Goal: Task Accomplishment & Management: Manage account settings

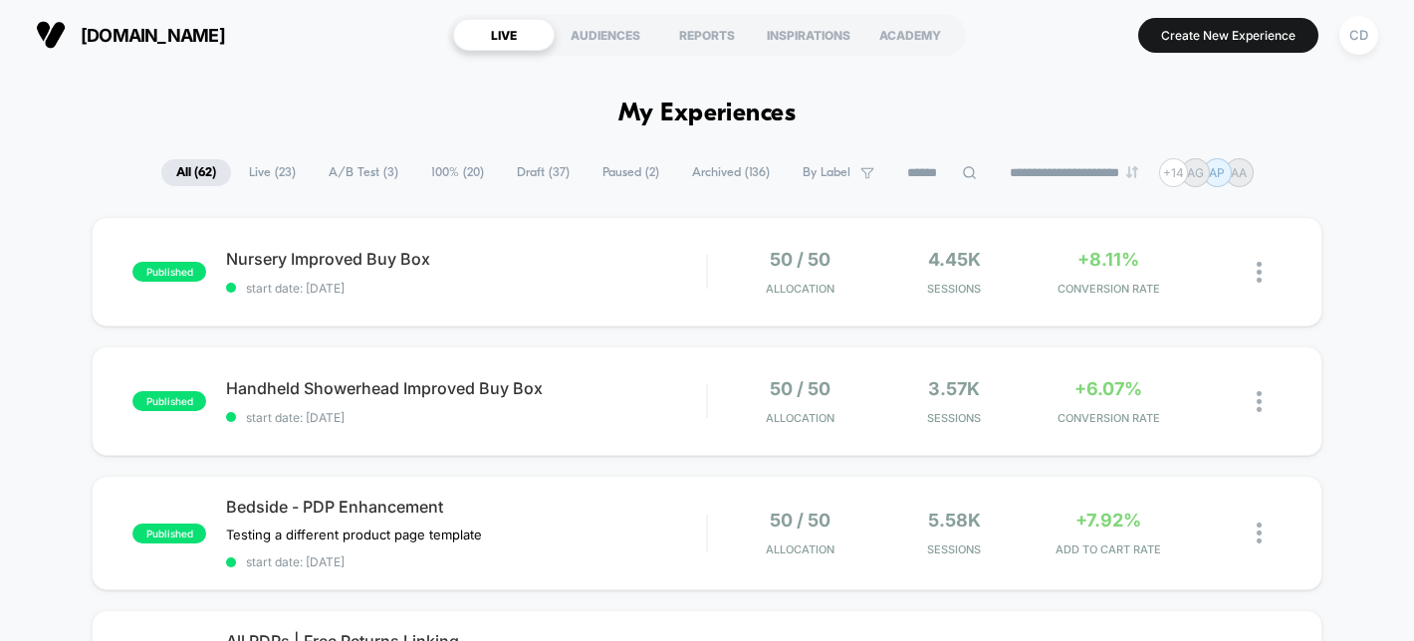
click at [340, 178] on span "A/B Test ( 3 )" at bounding box center [364, 172] width 100 height 27
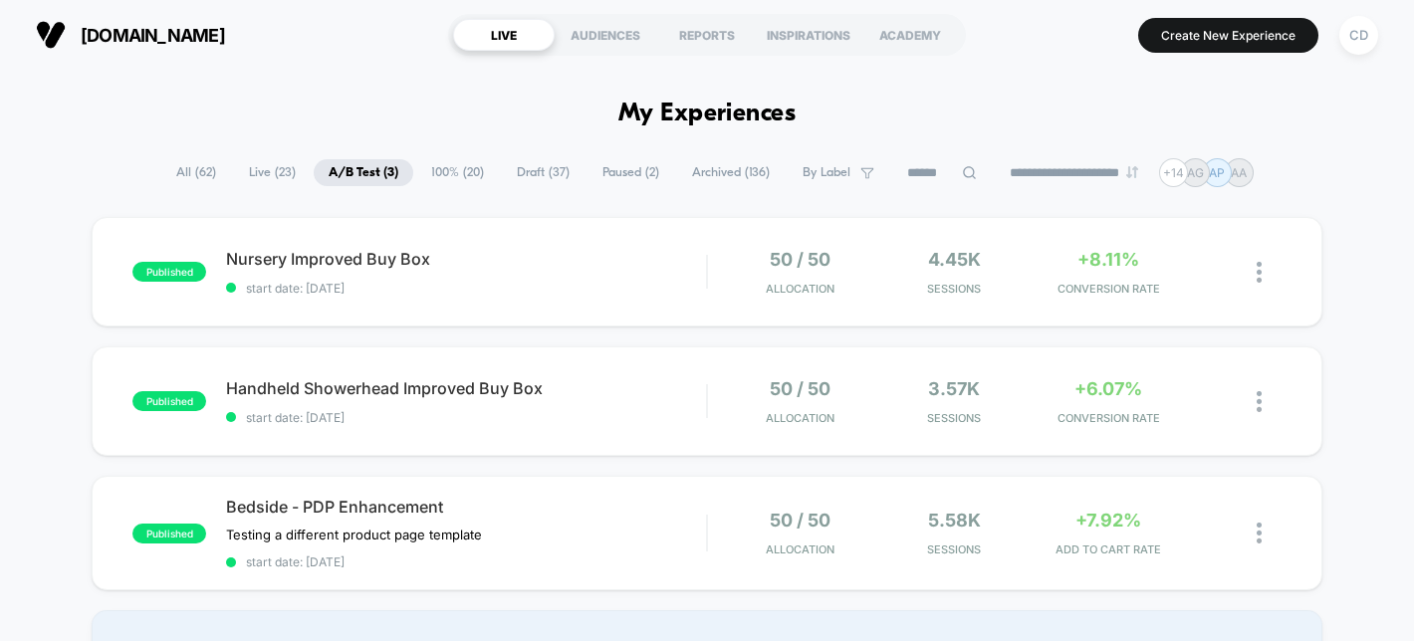
scroll to position [1, 0]
click at [472, 283] on span "start date: [DATE]" at bounding box center [466, 287] width 480 height 15
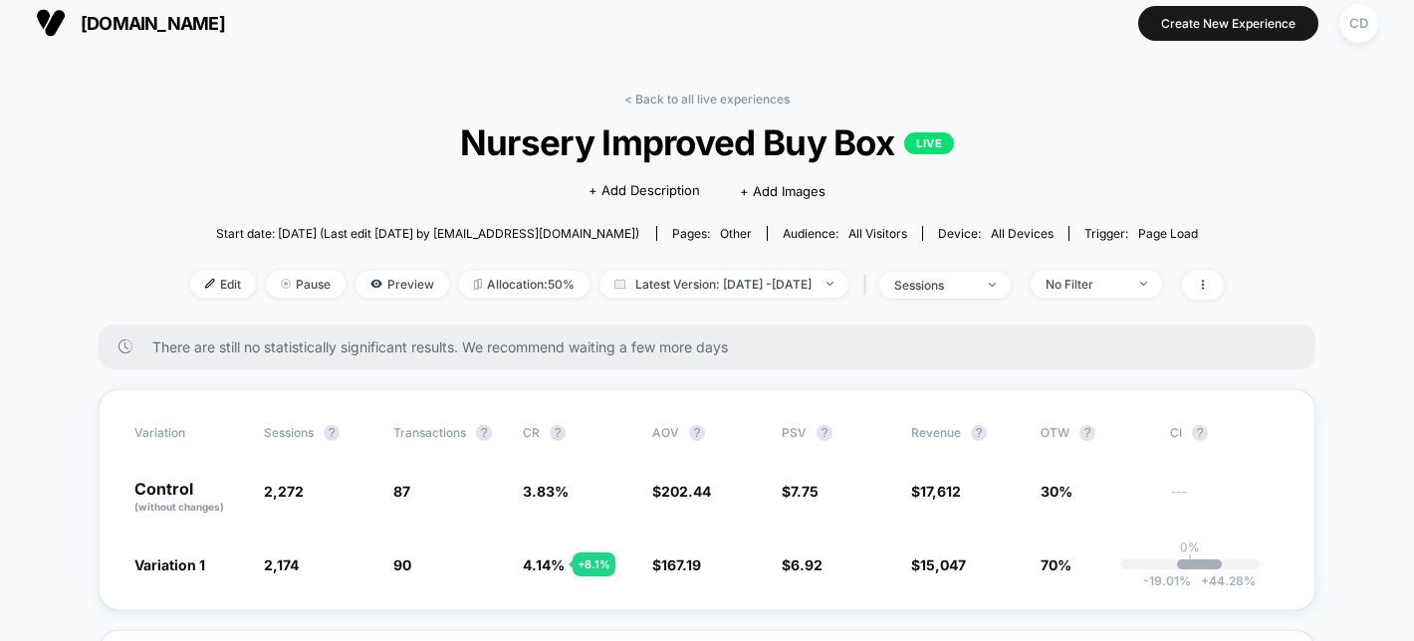
scroll to position [13, 0]
click at [375, 283] on icon at bounding box center [376, 283] width 2 height 2
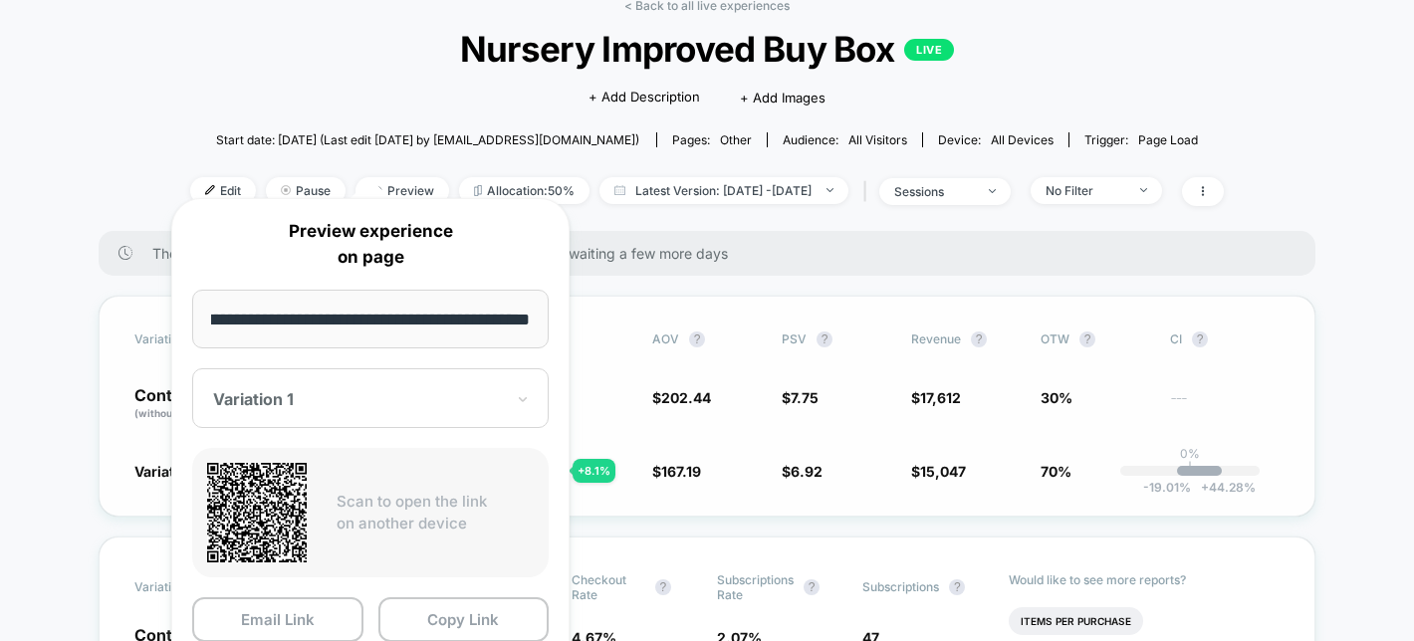
scroll to position [315, 0]
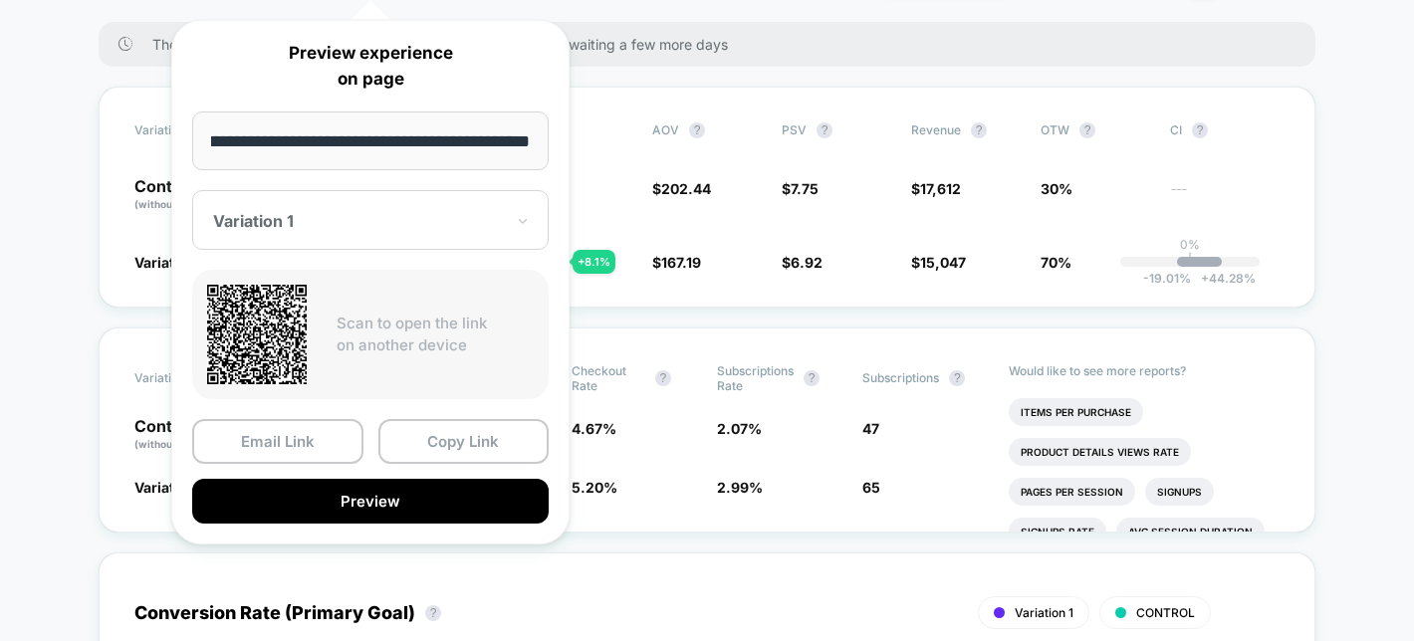
click at [426, 217] on div at bounding box center [358, 221] width 291 height 20
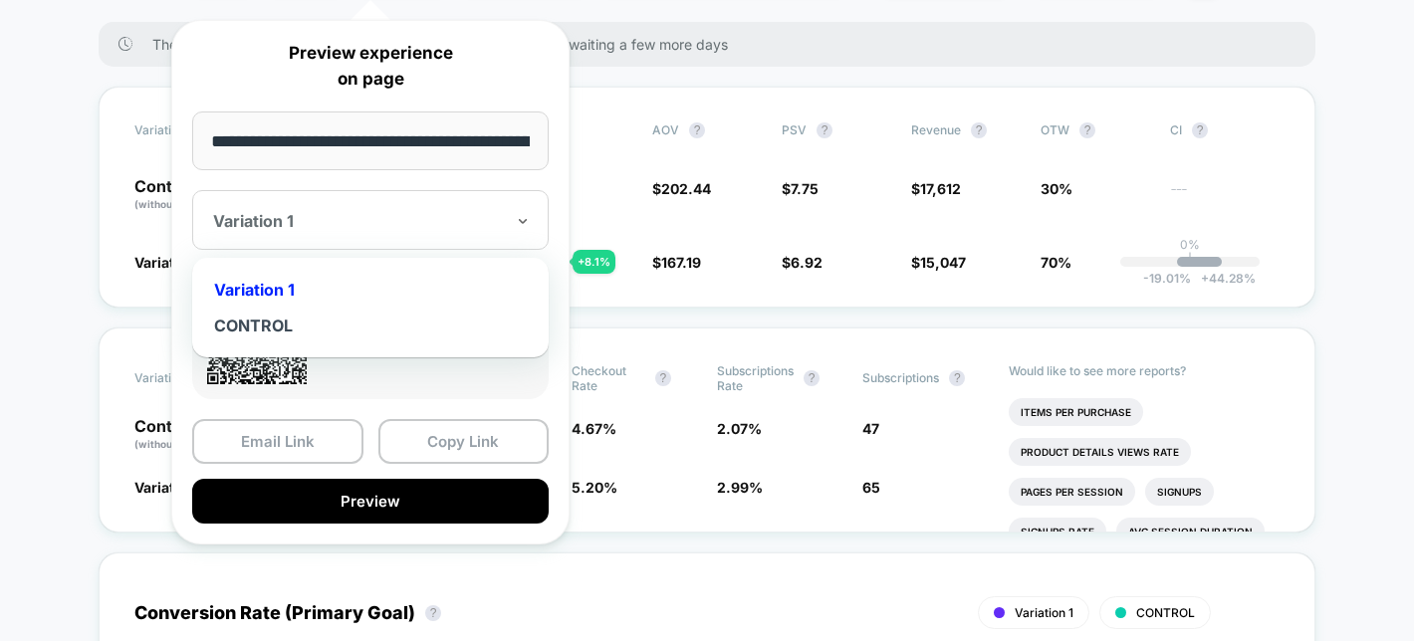
click at [426, 217] on div at bounding box center [358, 221] width 291 height 20
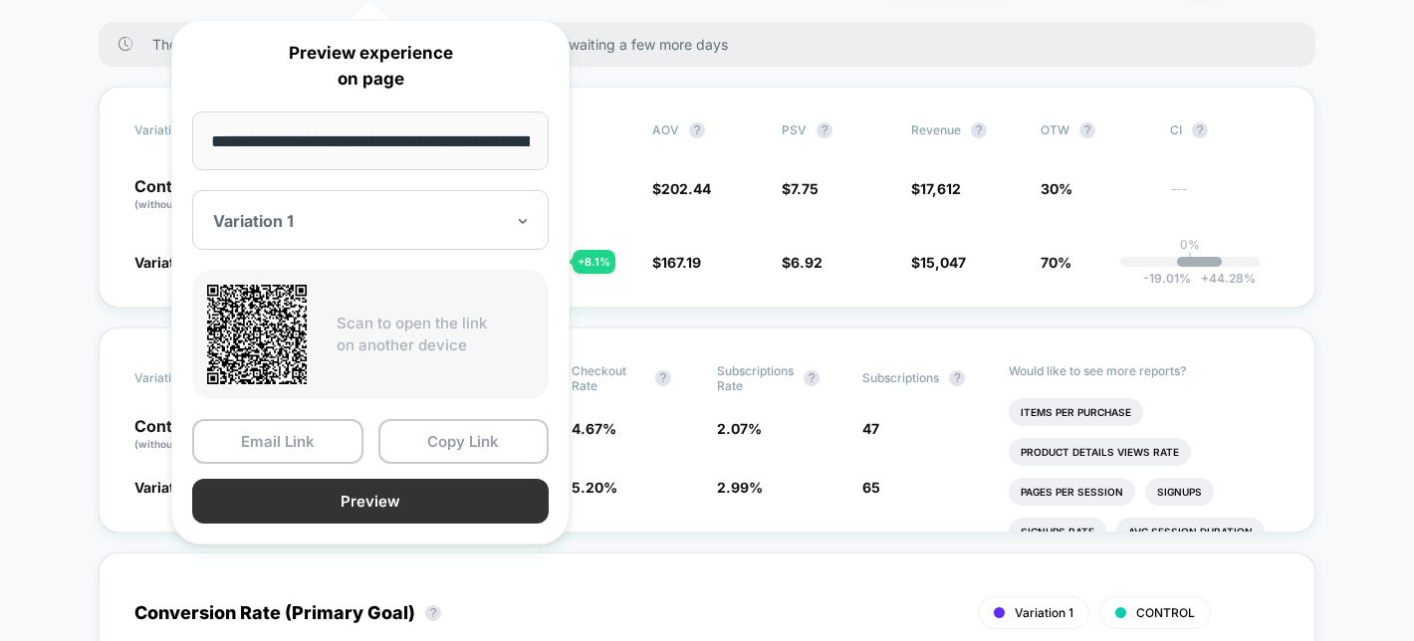
click at [374, 493] on button "Preview" at bounding box center [370, 501] width 356 height 45
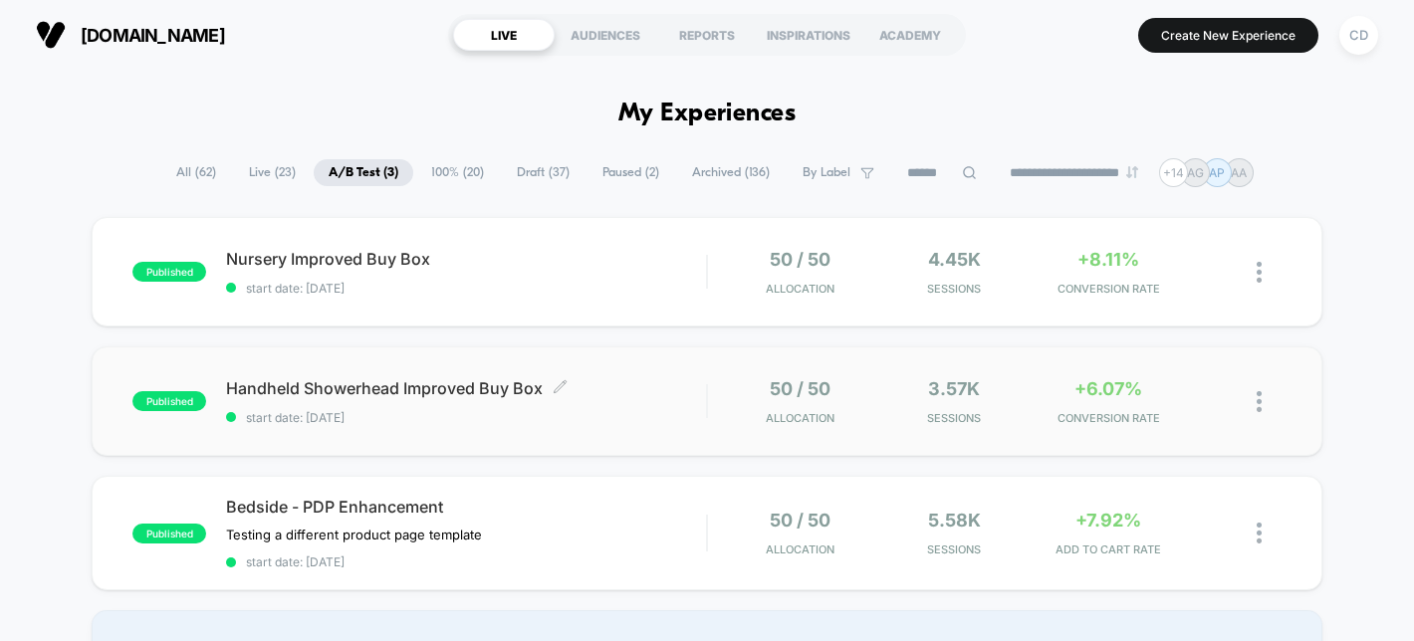
click at [291, 396] on span "Handheld Showerhead Improved Buy Box Click to edit experience details" at bounding box center [466, 388] width 480 height 20
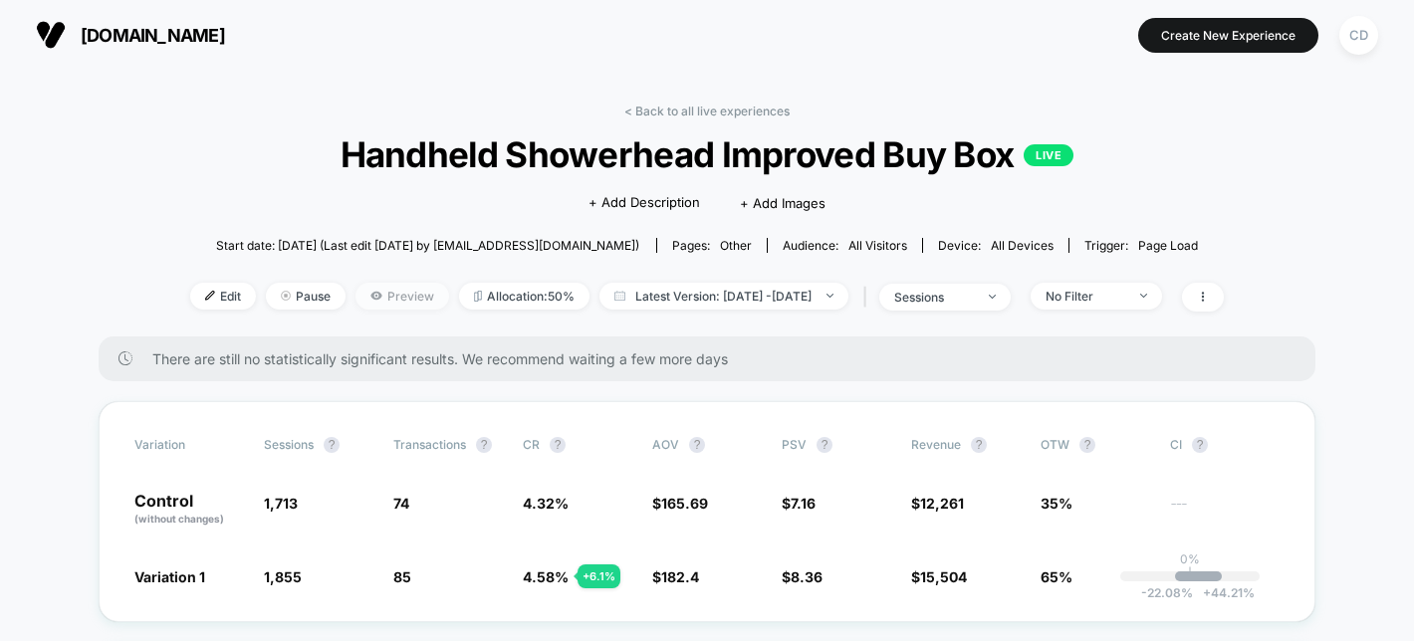
click at [359, 298] on span "Preview" at bounding box center [402, 296] width 94 height 27
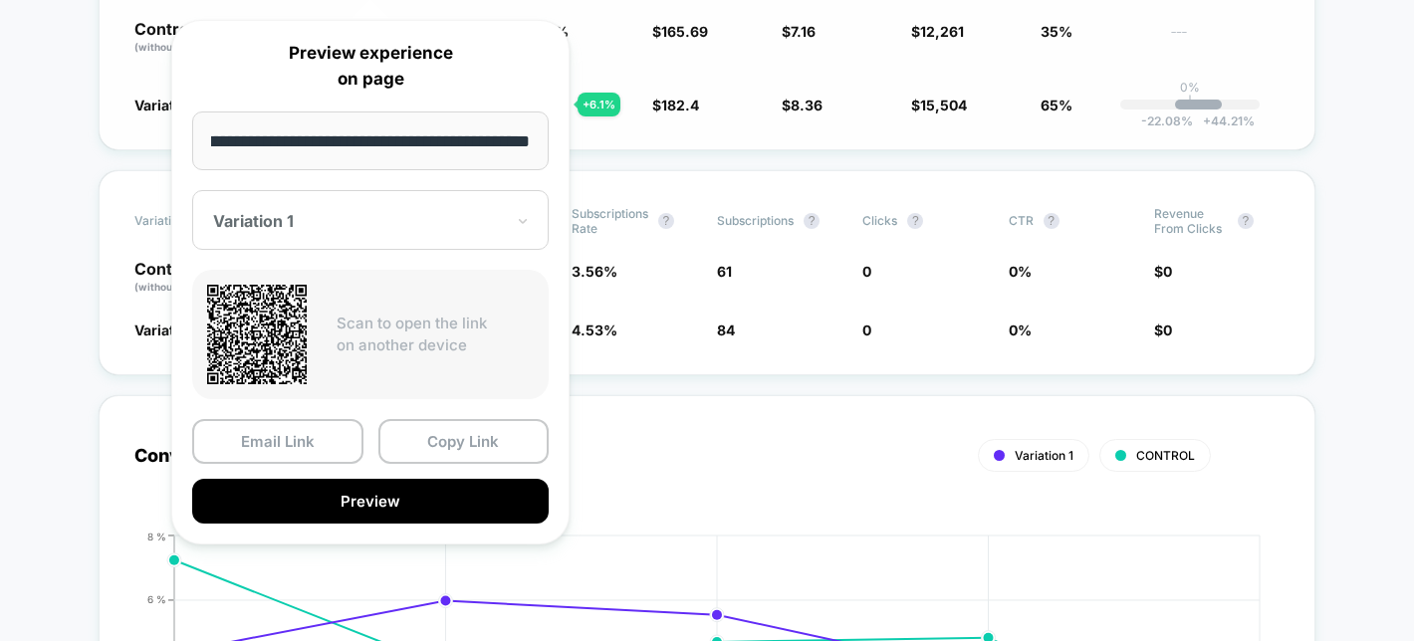
scroll to position [639, 0]
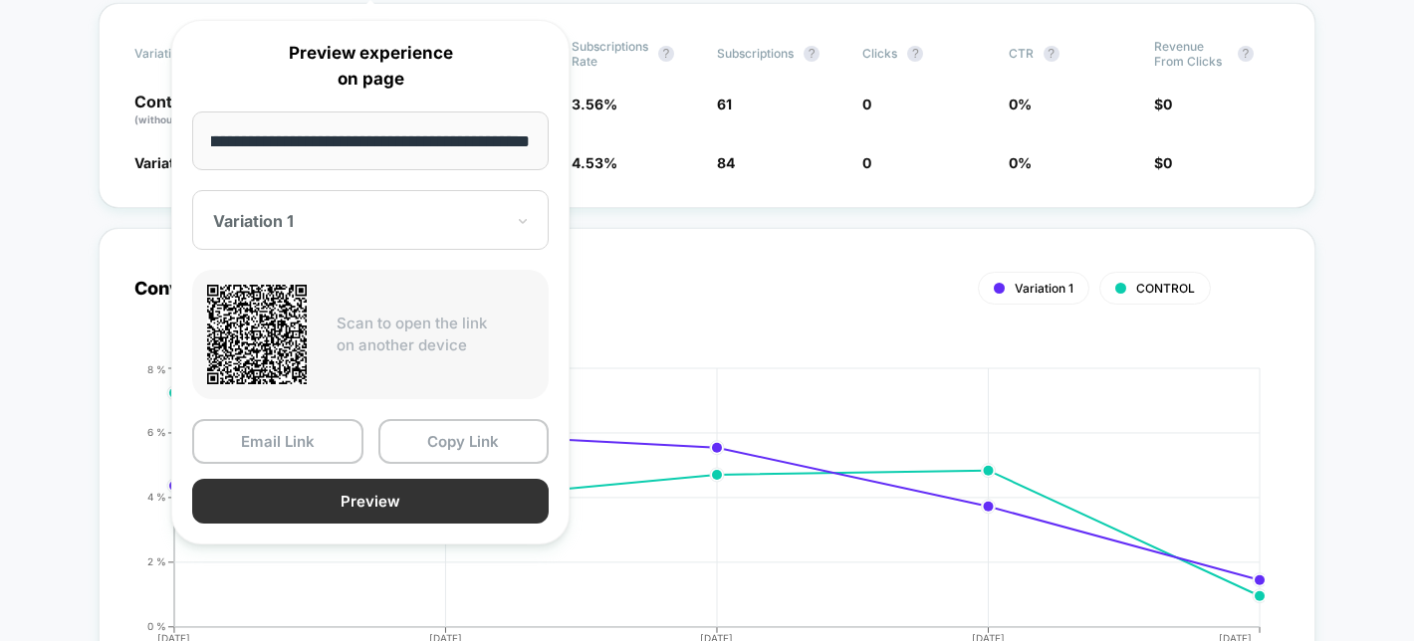
click at [377, 492] on button "Preview" at bounding box center [370, 501] width 356 height 45
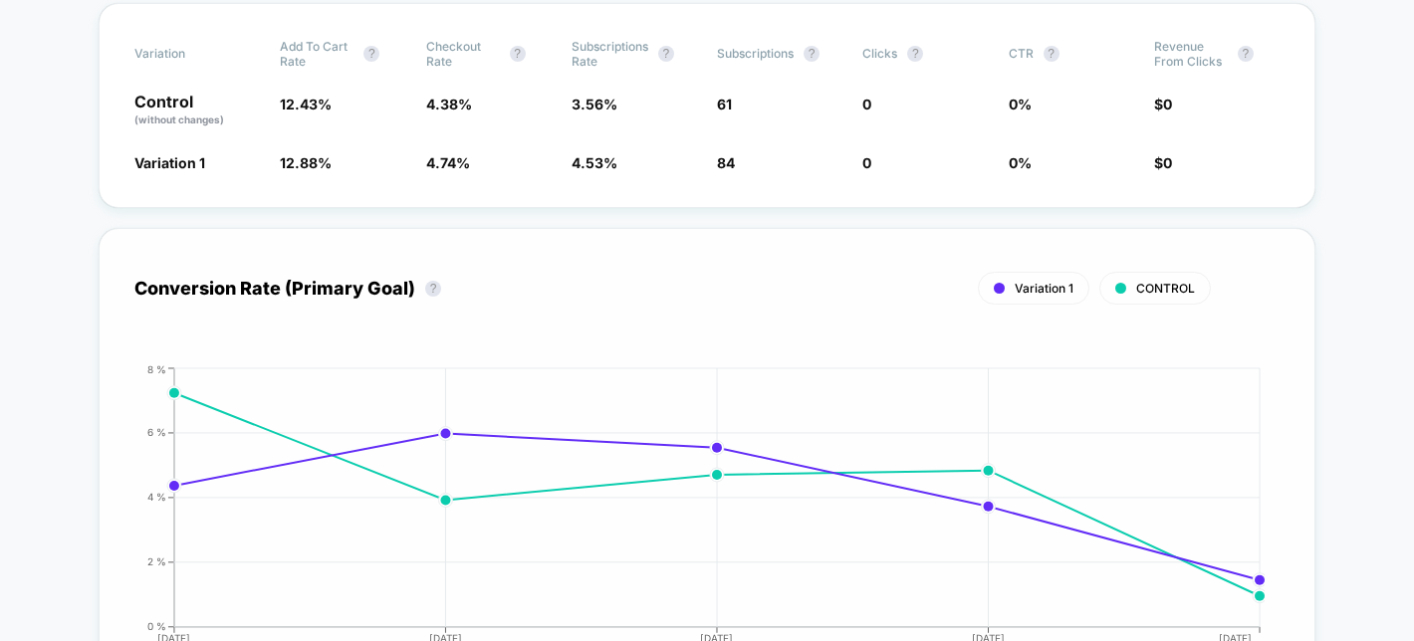
scroll to position [0, 0]
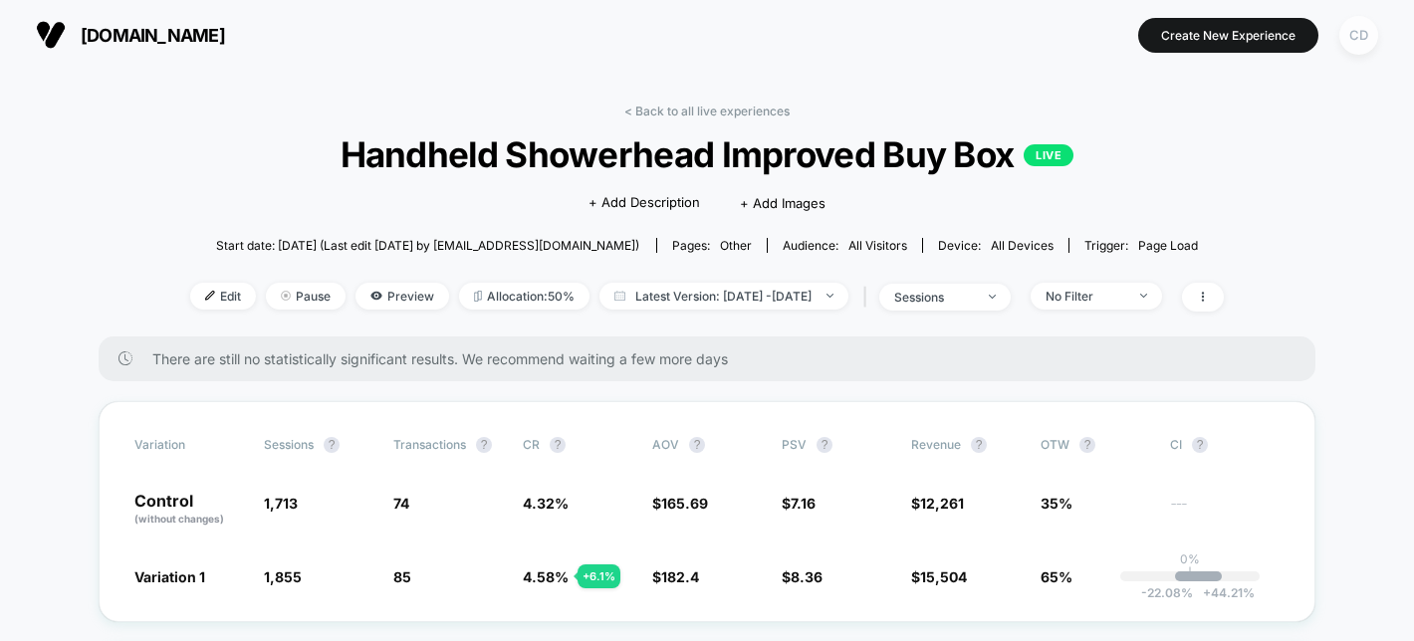
click at [1366, 32] on div "CD" at bounding box center [1358, 35] width 39 height 39
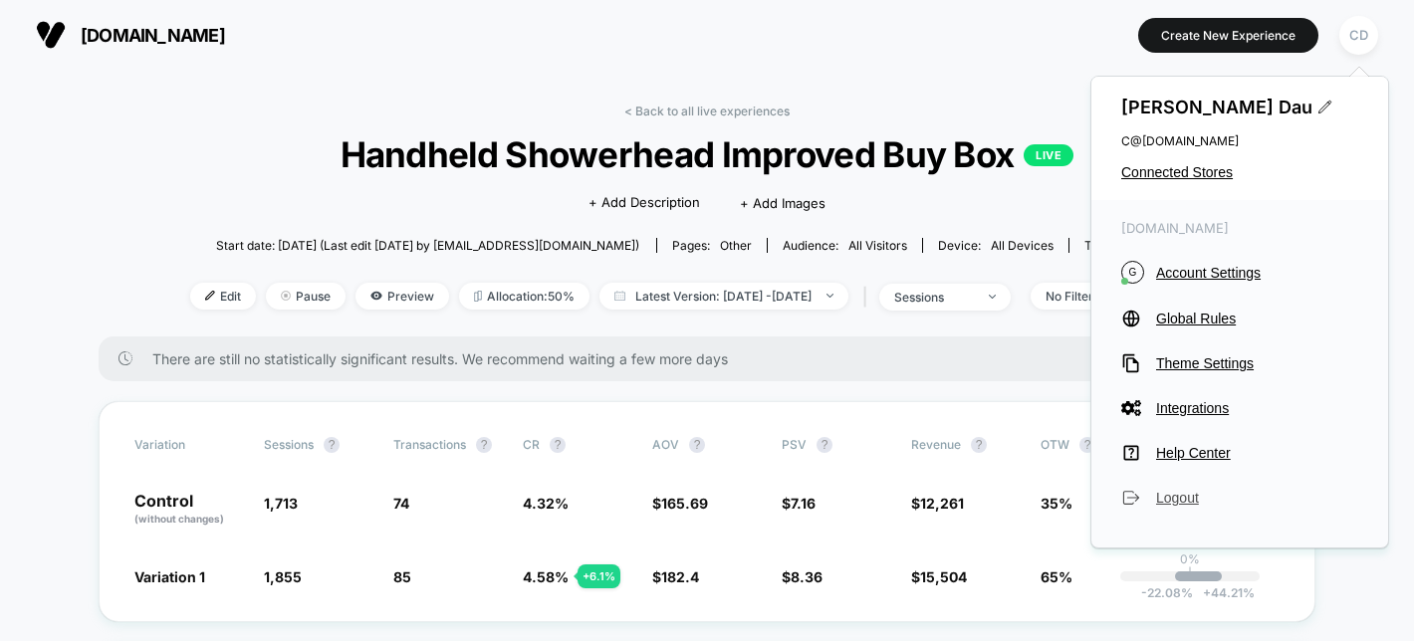
click at [1194, 502] on span "Logout" at bounding box center [1257, 498] width 202 height 16
